Goal: Transaction & Acquisition: Purchase product/service

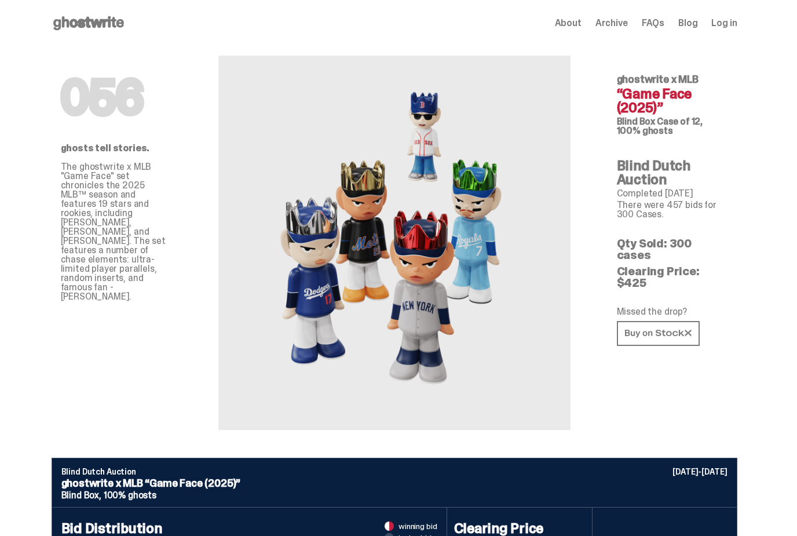
click at [106, 25] on icon at bounding box center [89, 23] width 74 height 19
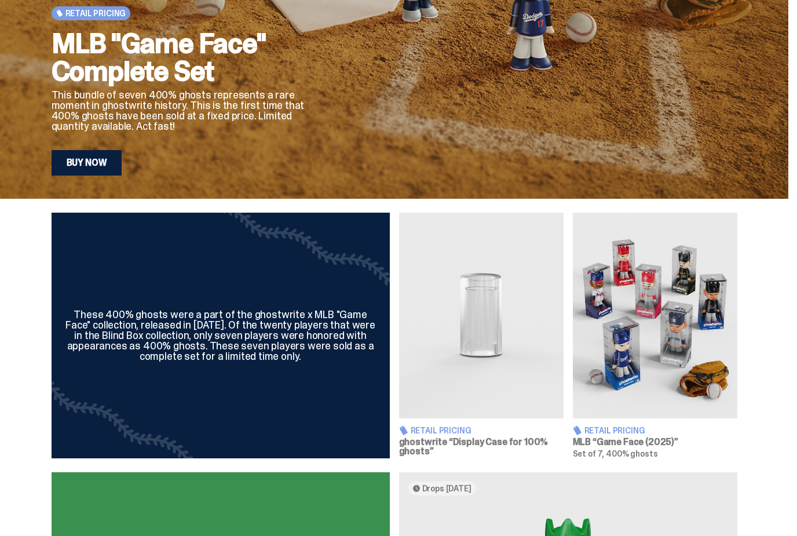
scroll to position [214, 0]
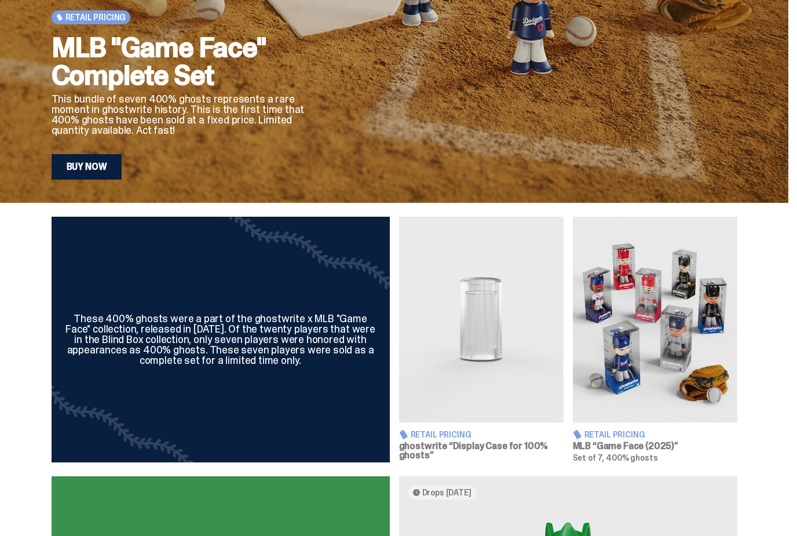
click at [101, 172] on link "Buy Now" at bounding box center [87, 166] width 71 height 25
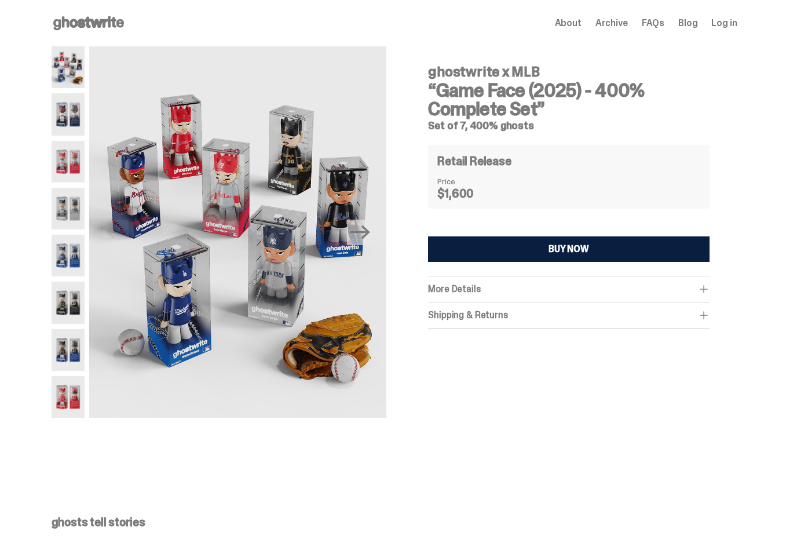
click at [72, 117] on img at bounding box center [69, 114] width 34 height 42
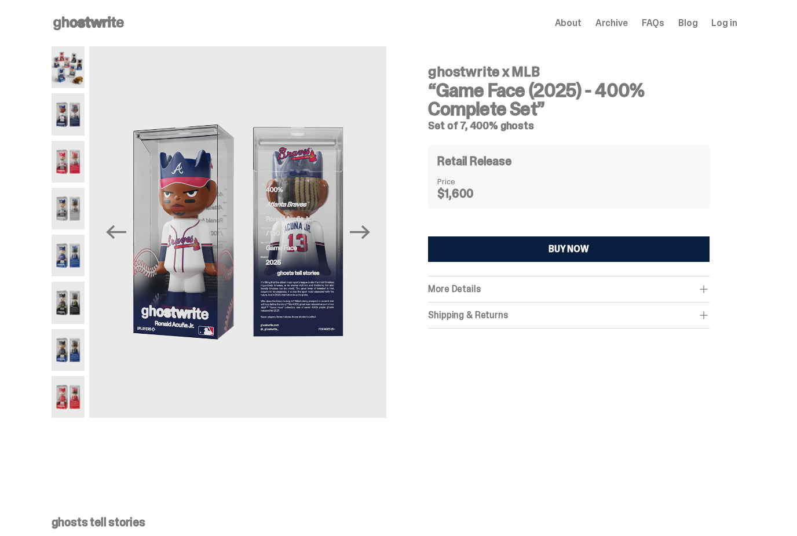
click at [80, 129] on img at bounding box center [69, 114] width 34 height 42
click at [78, 166] on img at bounding box center [69, 162] width 34 height 42
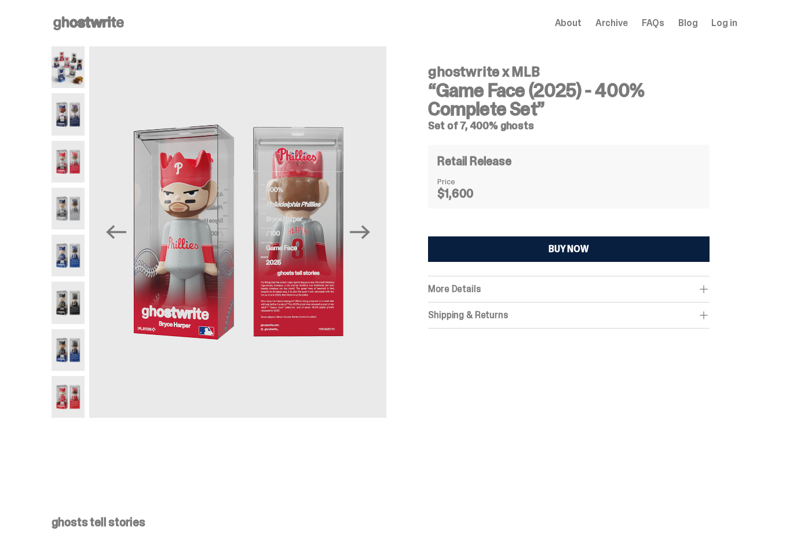
click at [79, 198] on img at bounding box center [69, 209] width 34 height 42
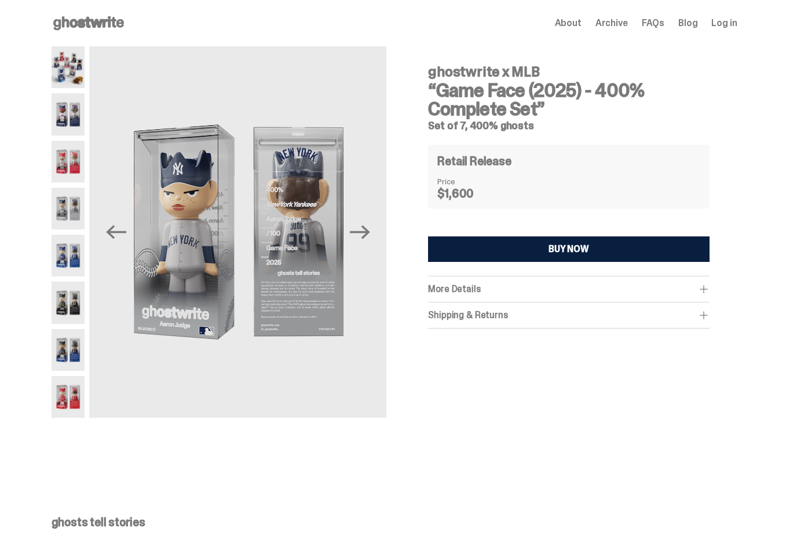
click at [74, 227] on img at bounding box center [69, 209] width 34 height 42
click at [77, 252] on img at bounding box center [69, 256] width 34 height 42
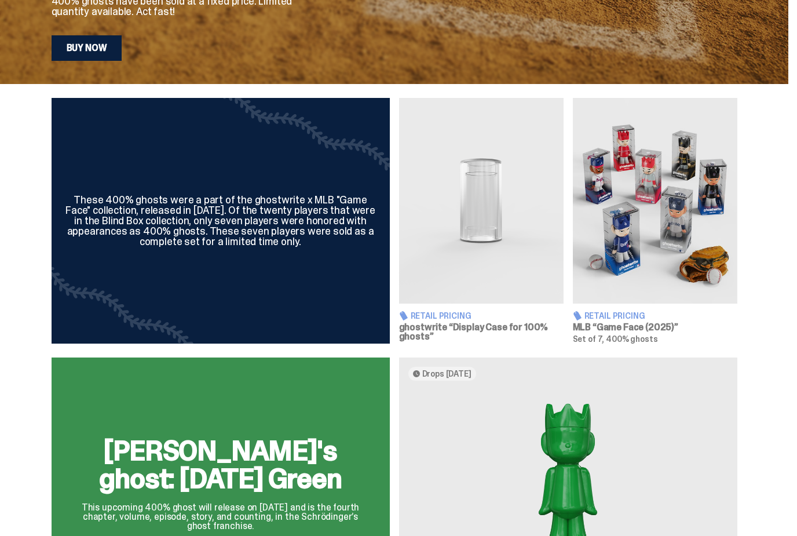
scroll to position [331, 0]
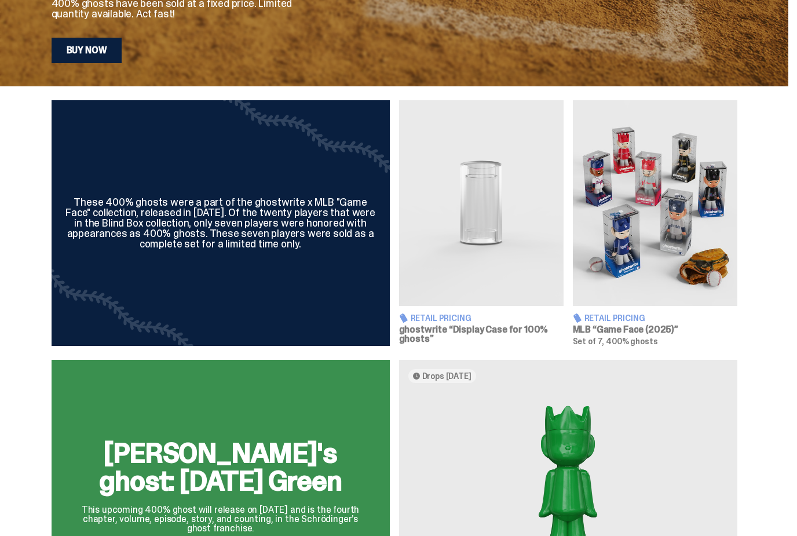
click at [642, 228] on img at bounding box center [655, 203] width 165 height 206
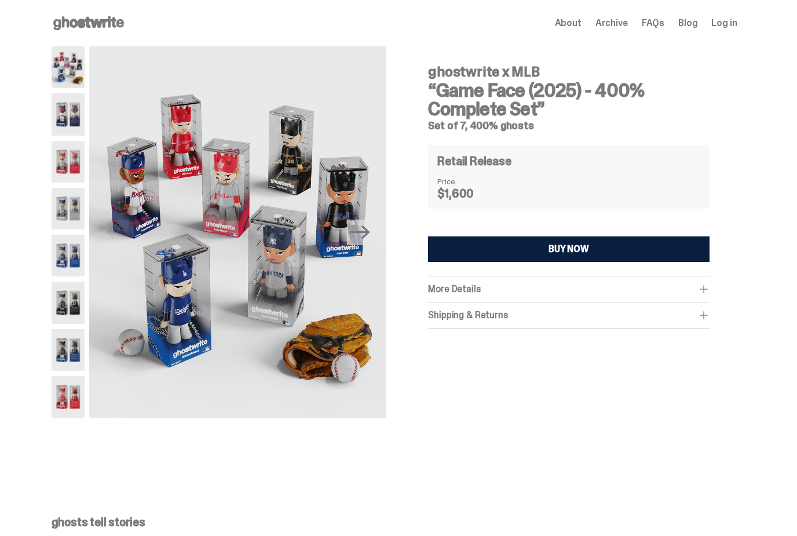
click at [553, 245] on div "BUY NOW" at bounding box center [569, 249] width 41 height 9
click at [74, 124] on img at bounding box center [69, 114] width 34 height 42
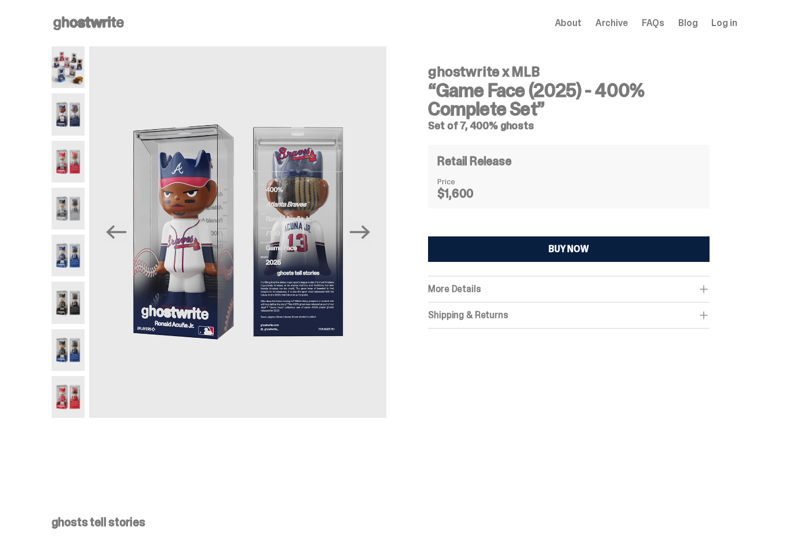
click at [81, 177] on img at bounding box center [69, 162] width 34 height 42
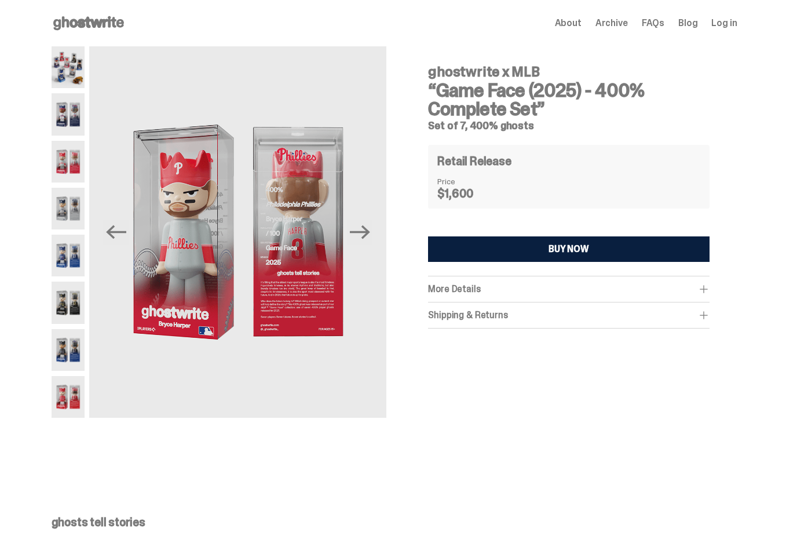
click at [76, 196] on img at bounding box center [69, 209] width 34 height 42
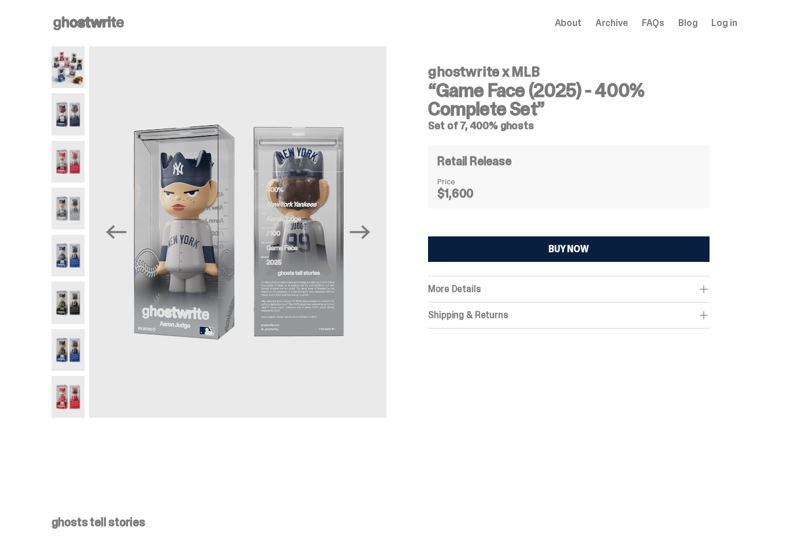
click at [79, 217] on img at bounding box center [69, 209] width 34 height 42
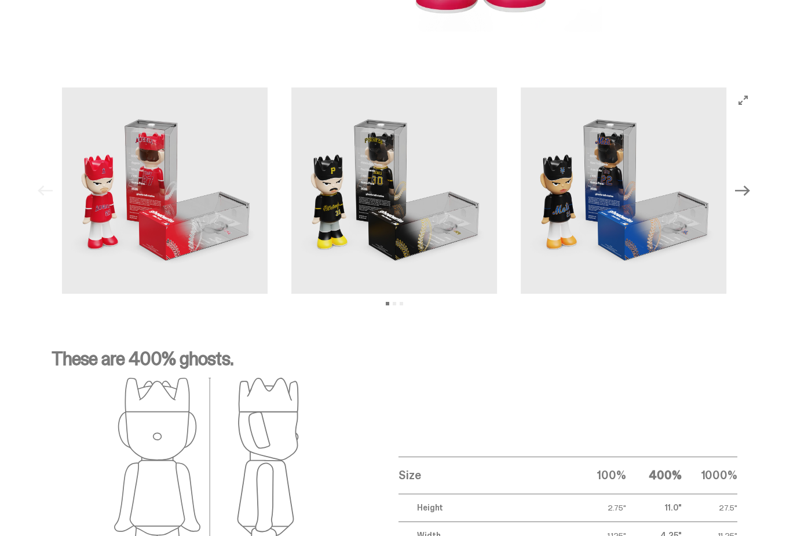
scroll to position [1542, 0]
click at [497, 234] on img at bounding box center [395, 191] width 206 height 206
click at [427, 235] on img at bounding box center [395, 191] width 206 height 206
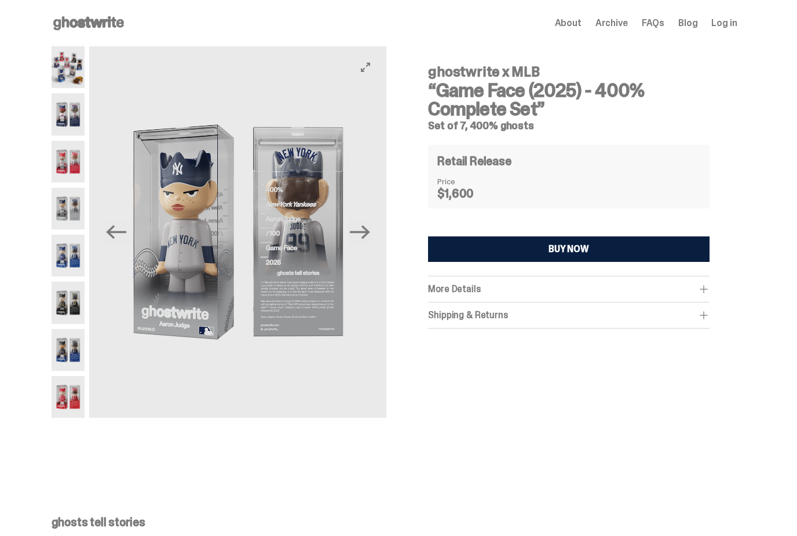
click at [72, 26] on use at bounding box center [88, 23] width 71 height 14
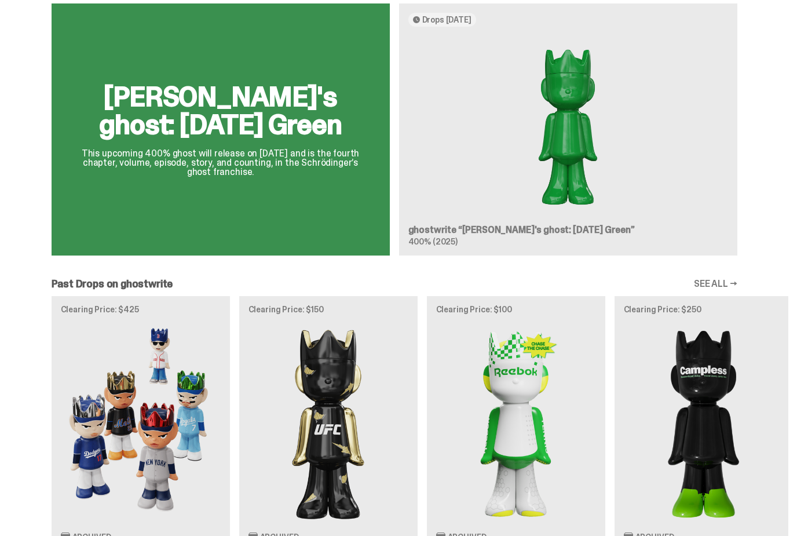
scroll to position [684, 0]
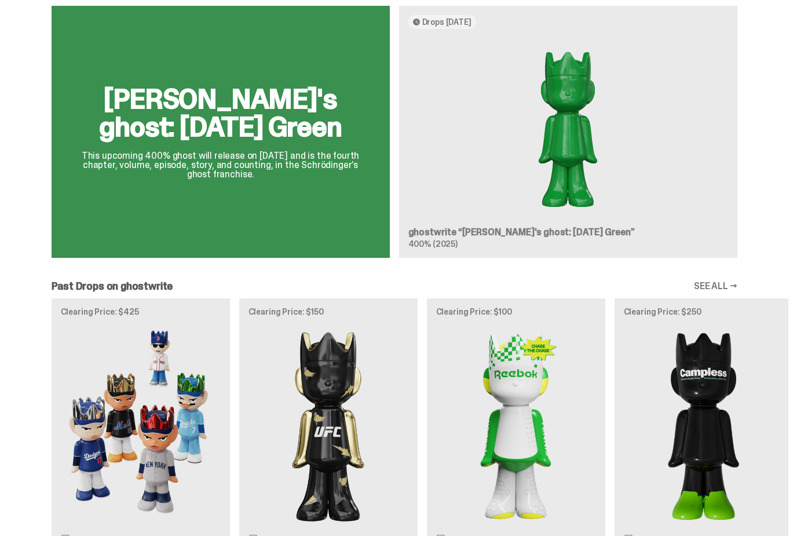
click at [711, 282] on link "SEE ALL →" at bounding box center [715, 286] width 43 height 9
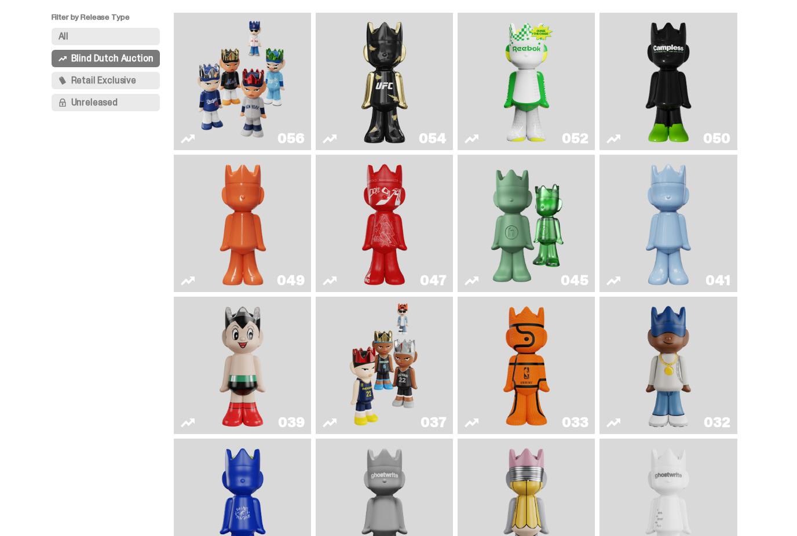
scroll to position [133, 0]
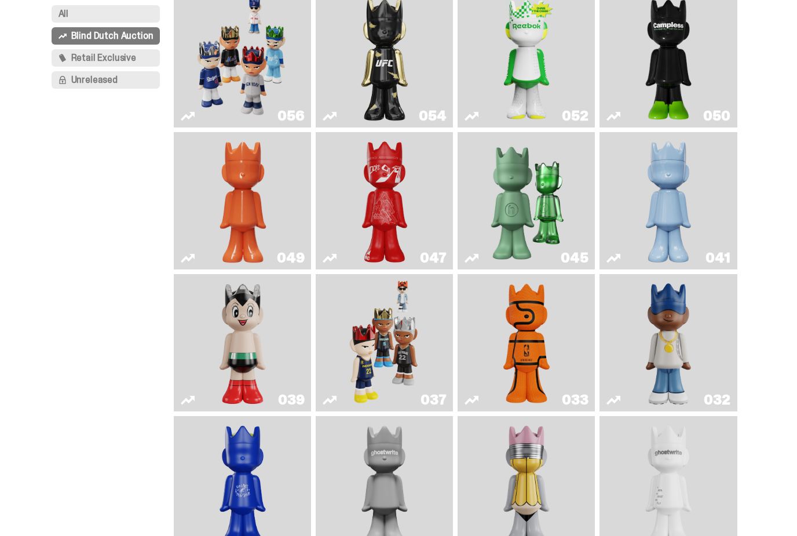
click at [399, 365] on img "Game Face (2024)" at bounding box center [385, 343] width 72 height 128
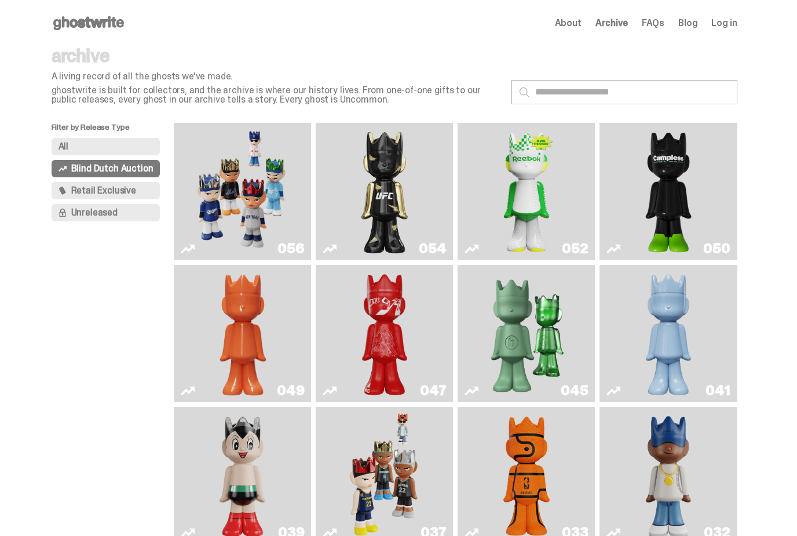
click at [132, 188] on span "Retail Exclusive" at bounding box center [103, 190] width 65 height 9
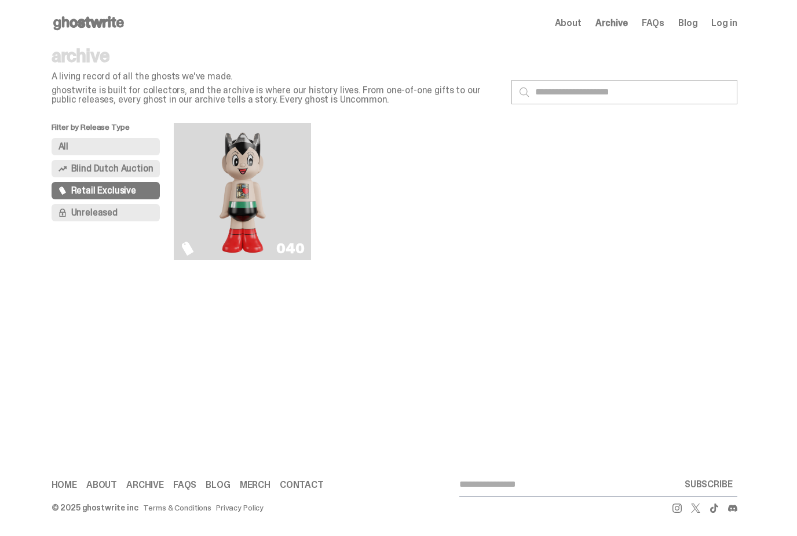
click at [127, 140] on button "All" at bounding box center [106, 146] width 109 height 17
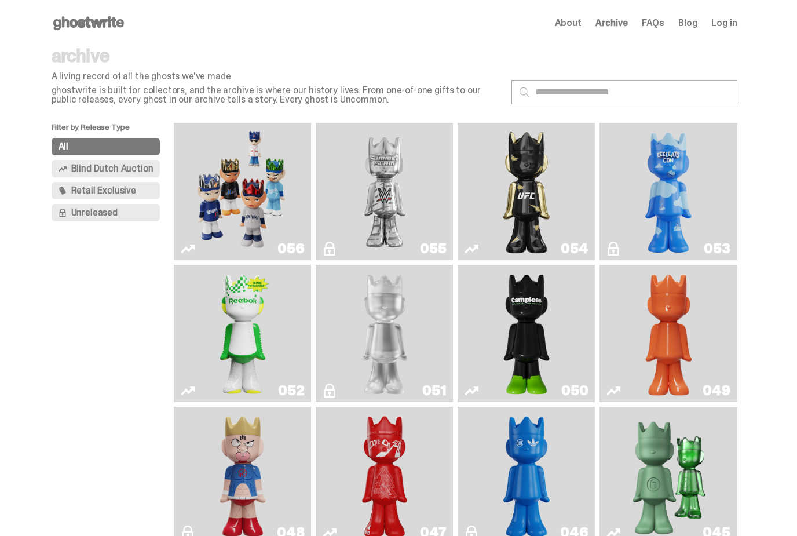
click at [132, 215] on button "Unreleased" at bounding box center [106, 212] width 109 height 17
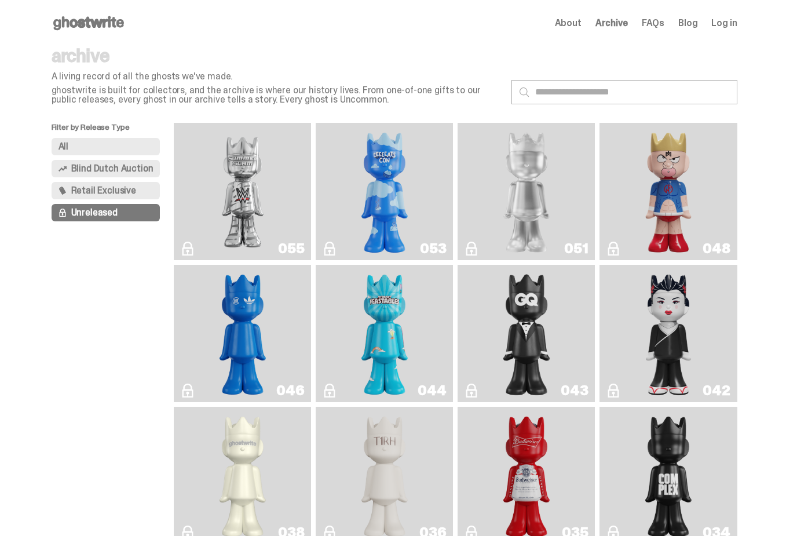
scroll to position [62, 0]
